Goal: Task Accomplishment & Management: Manage account settings

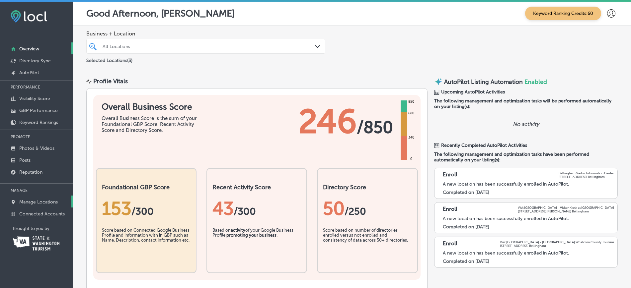
click at [32, 204] on p "Manage Locations" at bounding box center [38, 202] width 38 height 6
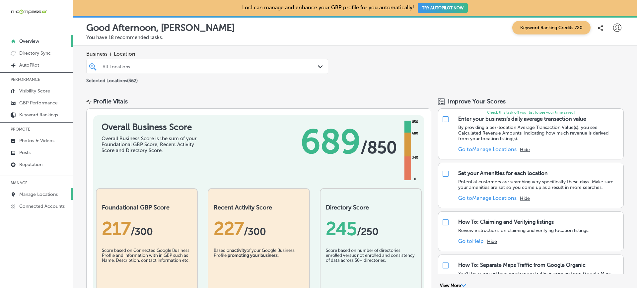
click at [30, 195] on p "Manage Locations" at bounding box center [38, 195] width 38 height 6
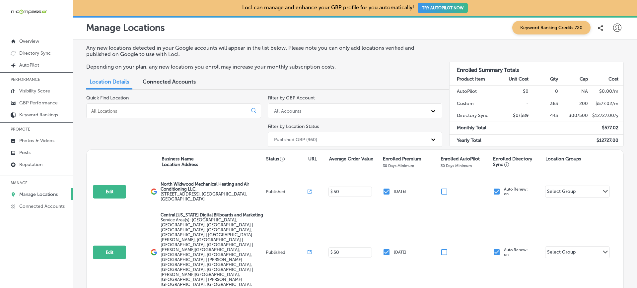
click at [149, 113] on input at bounding box center [168, 111] width 155 height 6
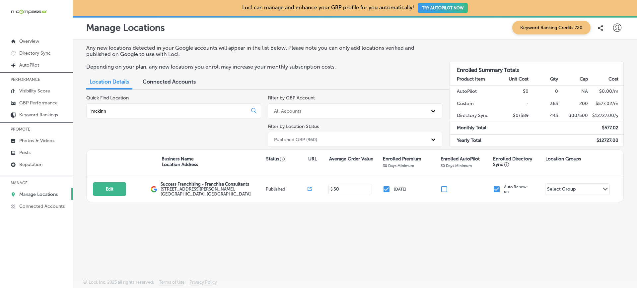
type input "mckinn"
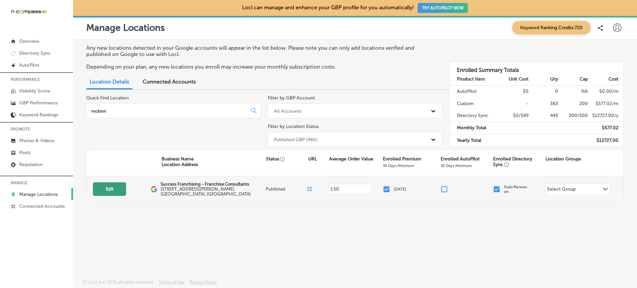
click at [107, 190] on button "Edit" at bounding box center [109, 189] width 33 height 14
select select "US"
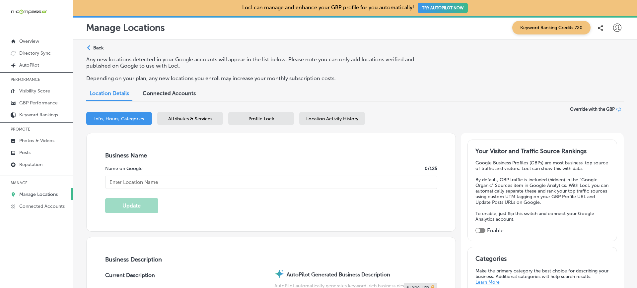
type input "Success Franchising - Franchise Consultants"
type input "[STREET_ADDRESS][PERSON_NAME]"
type input "[GEOGRAPHIC_DATA]"
type input "77002"
type input "US"
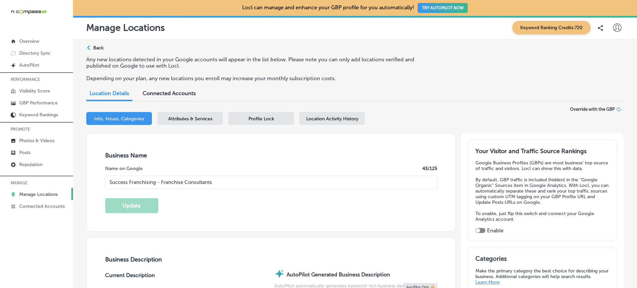
type input "[URL][DOMAIN_NAME]"
checkbox input "true"
type textarea "Success Franchising is a women-owned franchise consulting firm based in [GEOGRA…"
type input "[PHONE_NUMBER]"
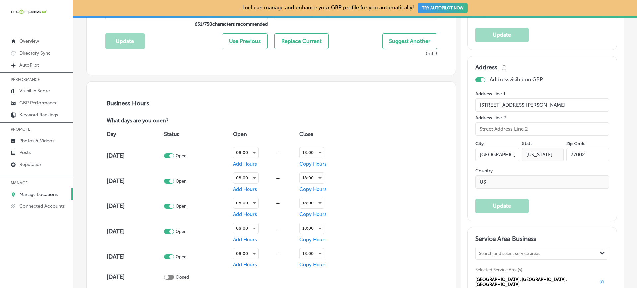
scroll to position [392, 0]
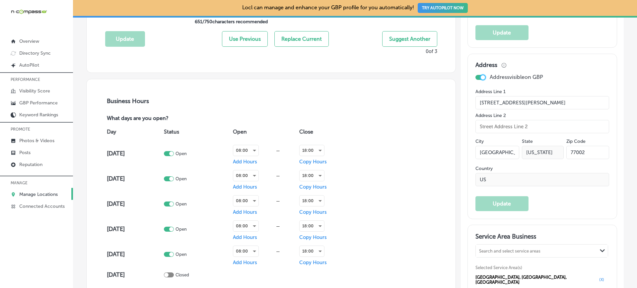
click at [481, 78] on div at bounding box center [483, 77] width 4 height 4
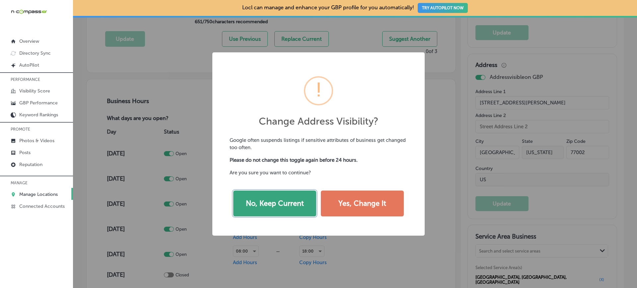
click at [277, 205] on button "No, Keep Current" at bounding box center [274, 204] width 83 height 26
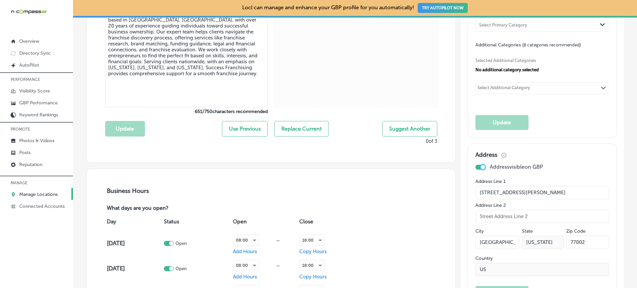
scroll to position [320, 0]
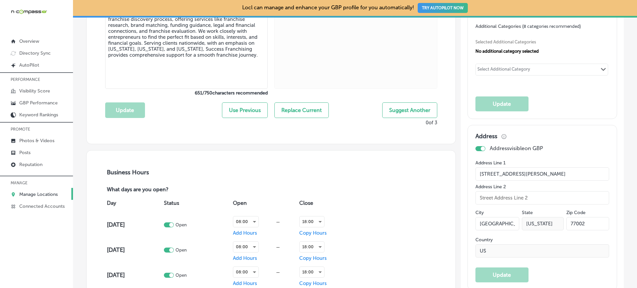
drag, startPoint x: 549, startPoint y: 176, endPoint x: 450, endPoint y: 178, distance: 99.5
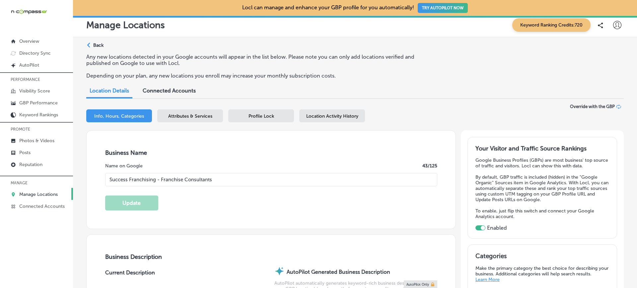
scroll to position [137, 0]
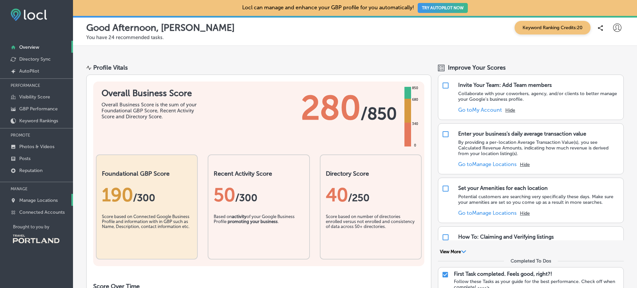
click at [34, 201] on p "Manage Locations" at bounding box center [38, 201] width 38 height 6
